Goal: Information Seeking & Learning: Check status

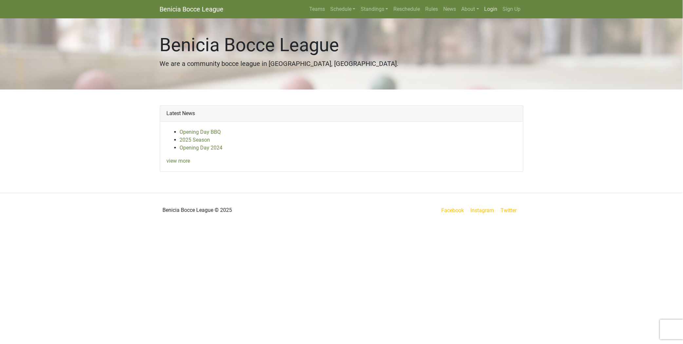
click at [489, 7] on link "Login" at bounding box center [491, 9] width 18 height 13
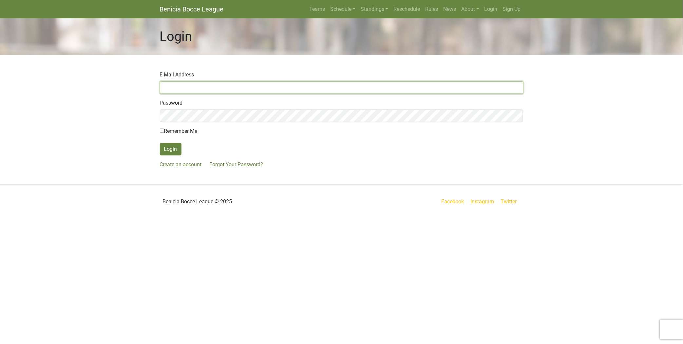
type input "cori_leonard@mindspring.com"
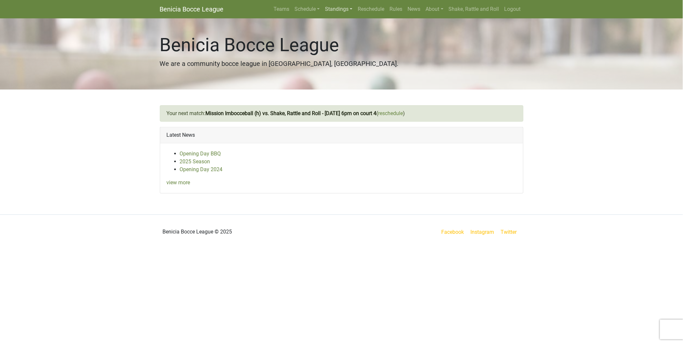
click at [336, 10] on link "Standings" at bounding box center [338, 9] width 33 height 13
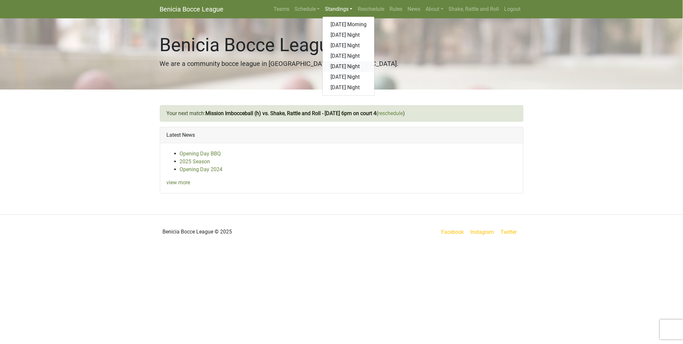
click at [338, 66] on link "[DATE] Night" at bounding box center [349, 66] width 52 height 10
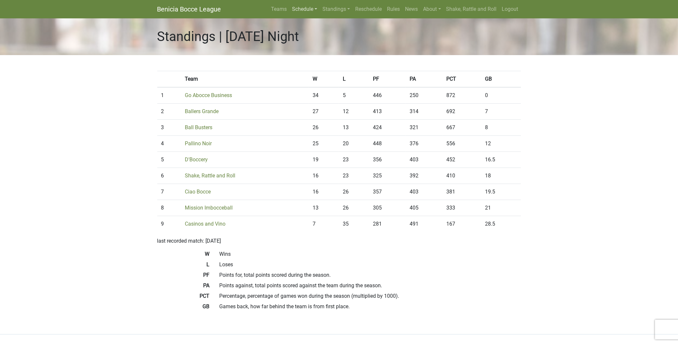
click at [303, 11] on link "Schedule" at bounding box center [304, 9] width 30 height 13
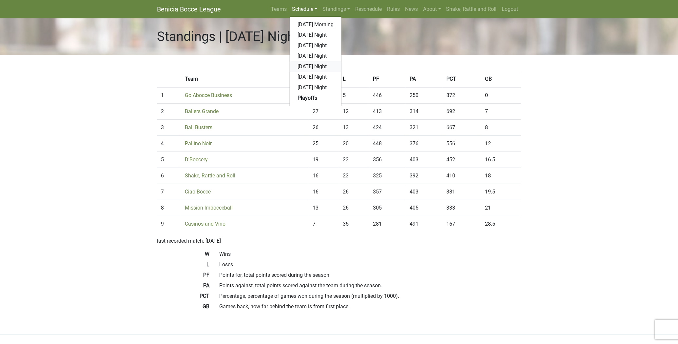
click at [304, 67] on link "[DATE] Night" at bounding box center [316, 66] width 52 height 10
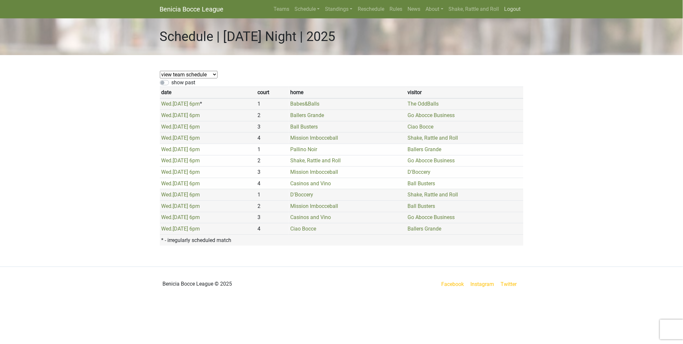
click at [510, 7] on link "Logout" at bounding box center [513, 9] width 22 height 13
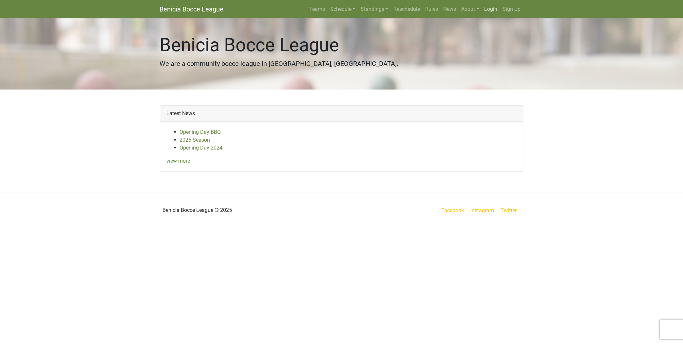
click at [489, 9] on link "Login" at bounding box center [491, 9] width 18 height 13
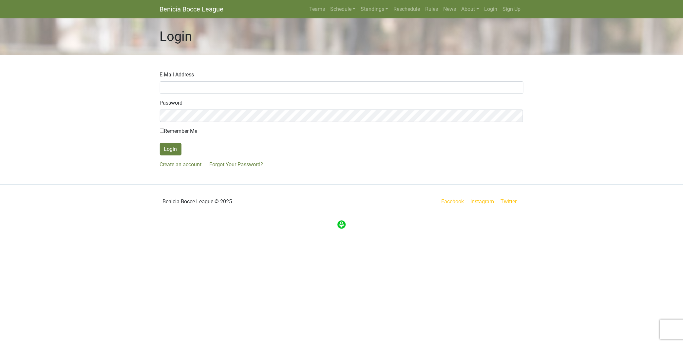
click at [610, 132] on body "Benicia Bocce League Teams Schedule [DATE] Morning [DATE] Night [DATE] Night [D…" at bounding box center [341, 115] width 683 height 230
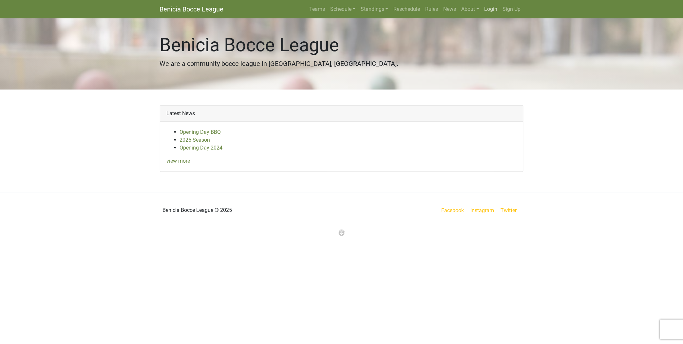
click at [485, 7] on link "Login" at bounding box center [491, 9] width 18 height 13
